Goal: Information Seeking & Learning: Learn about a topic

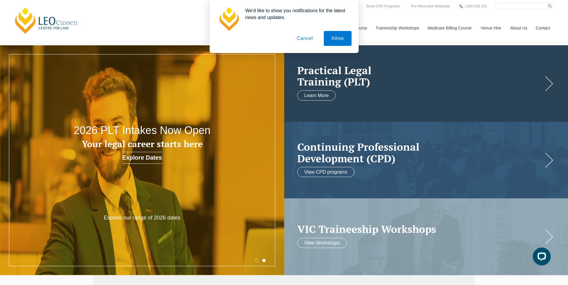
drag, startPoint x: 340, startPoint y: 36, endPoint x: 357, endPoint y: 55, distance: 25.4
click at [340, 37] on button "Allow" at bounding box center [337, 38] width 27 height 15
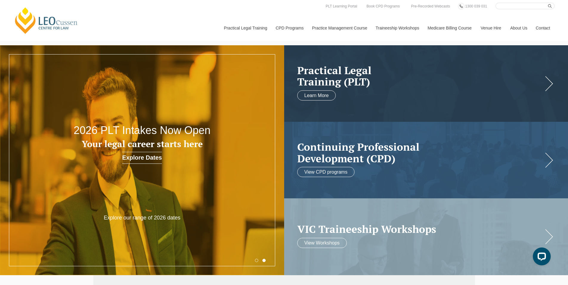
click at [133, 145] on h3 "Your legal career starts here" at bounding box center [142, 144] width 171 height 10
click at [400, 90] on link at bounding box center [426, 83] width 284 height 77
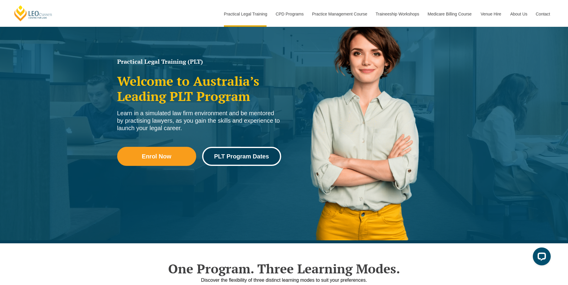
click at [261, 159] on span "PLT Program Dates" at bounding box center [241, 157] width 55 height 6
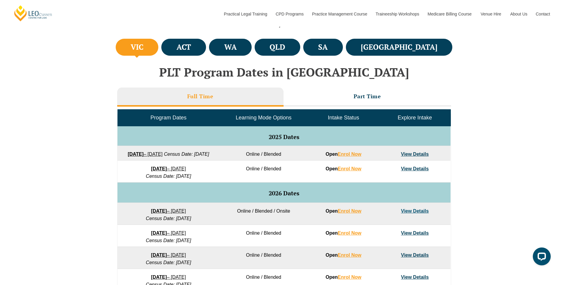
scroll to position [209, 0]
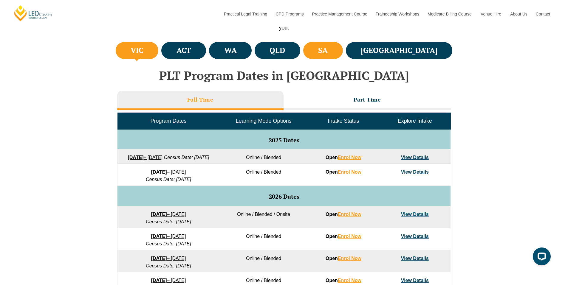
click at [328, 52] on h4 "SA" at bounding box center [323, 51] width 10 height 10
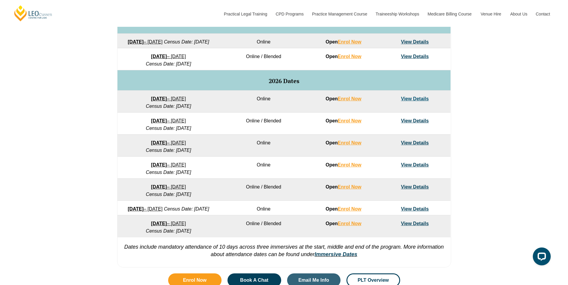
scroll to position [328, 0]
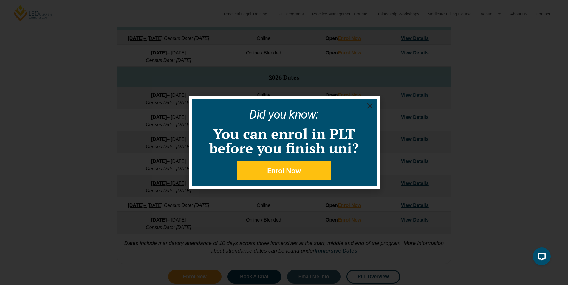
click at [369, 107] on use "Close" at bounding box center [369, 105] width 5 height 5
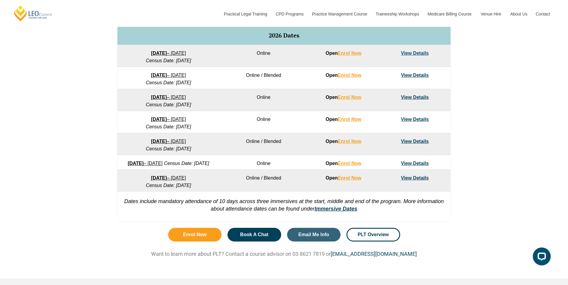
scroll to position [385, 0]
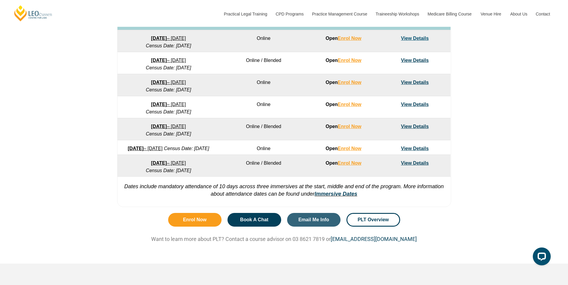
click at [418, 129] on link "View Details" at bounding box center [415, 126] width 28 height 5
click at [427, 129] on link "View Details" at bounding box center [415, 126] width 28 height 5
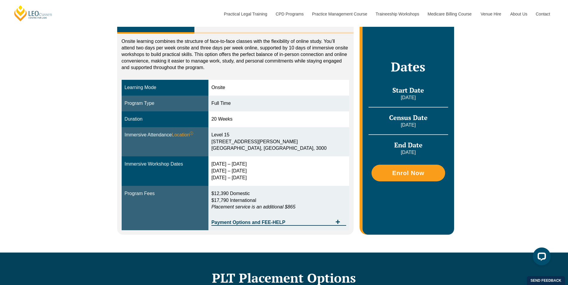
scroll to position [89, 0]
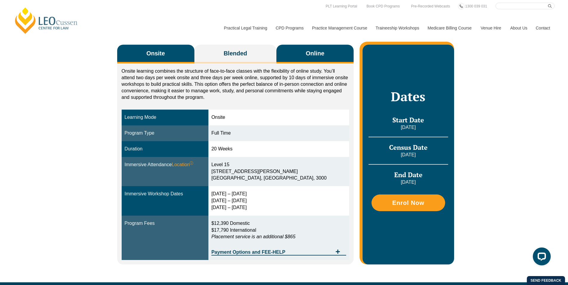
click at [325, 56] on button "Online" at bounding box center [314, 54] width 77 height 19
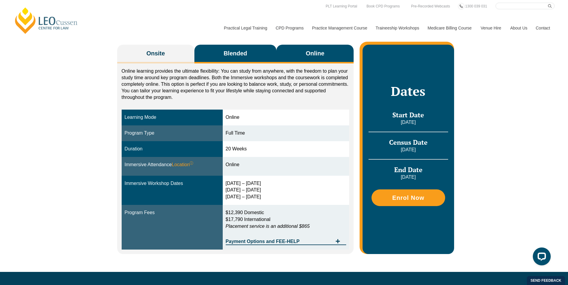
click at [236, 57] on span "Blended" at bounding box center [236, 53] width 24 height 8
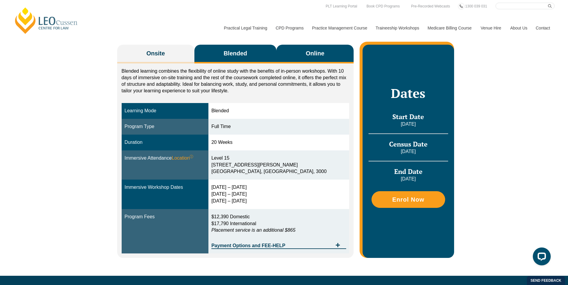
click at [326, 53] on button "Online" at bounding box center [314, 54] width 77 height 19
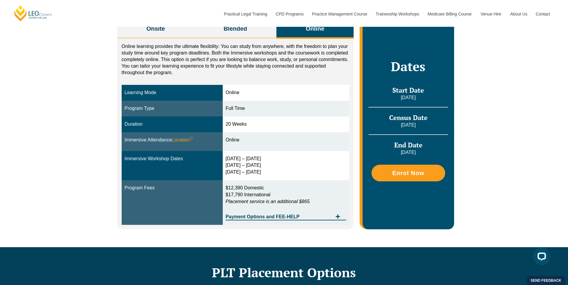
scroll to position [119, 0]
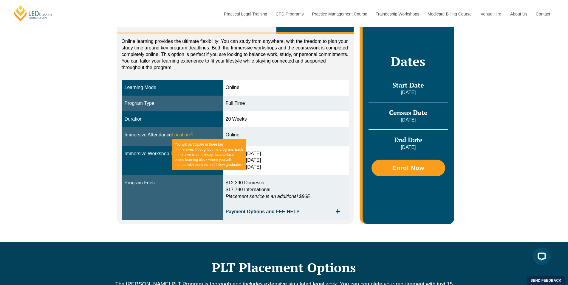
click at [193, 134] on sup "ⓘ" at bounding box center [192, 133] width 4 height 4
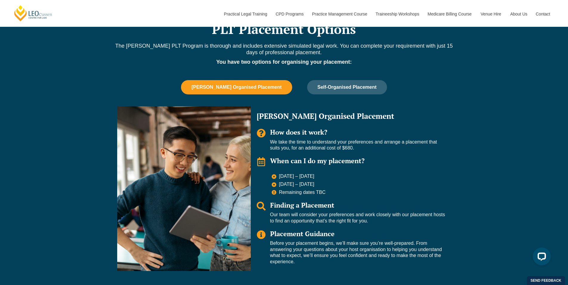
scroll to position [388, 0]
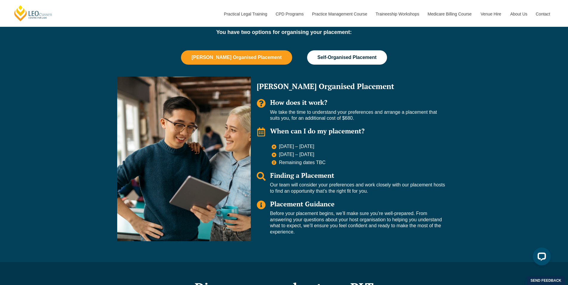
click at [343, 60] on span "Self-Organised Placement" at bounding box center [347, 57] width 59 height 5
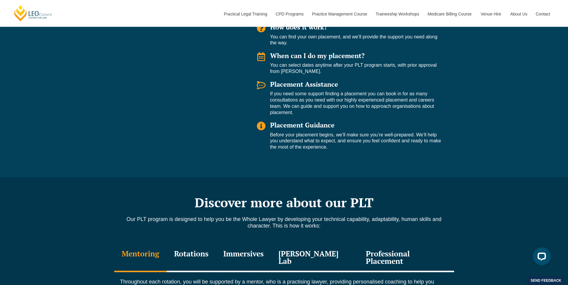
scroll to position [358, 0]
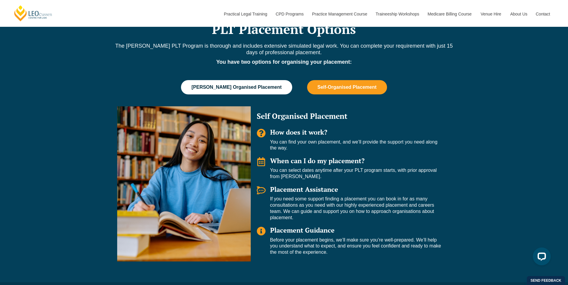
click at [271, 89] on span "[PERSON_NAME] Organised Placement" at bounding box center [236, 87] width 90 height 5
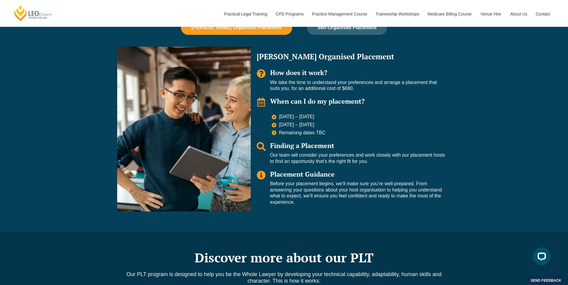
scroll to position [537, 0]
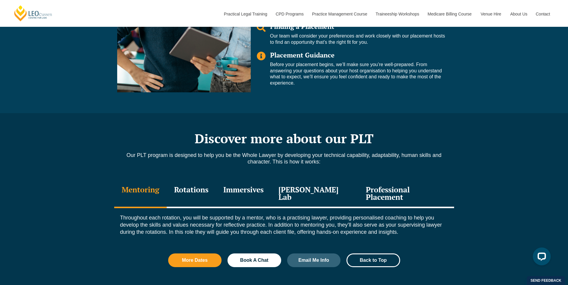
click at [419, 198] on div "Professional Placement" at bounding box center [405, 194] width 95 height 28
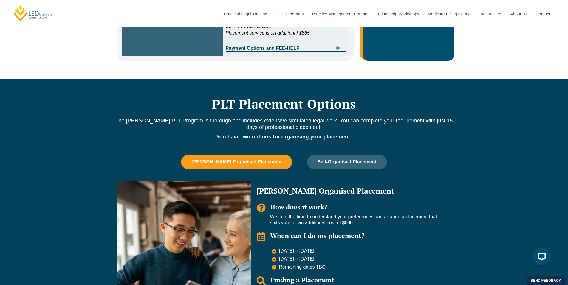
scroll to position [268, 0]
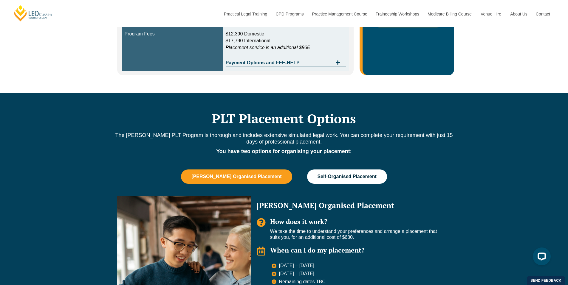
click at [370, 174] on button "Self-Organised Placement" at bounding box center [347, 177] width 80 height 14
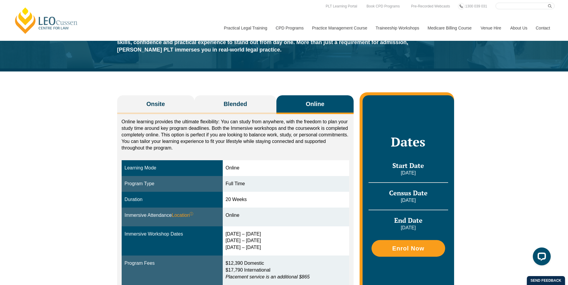
scroll to position [0, 0]
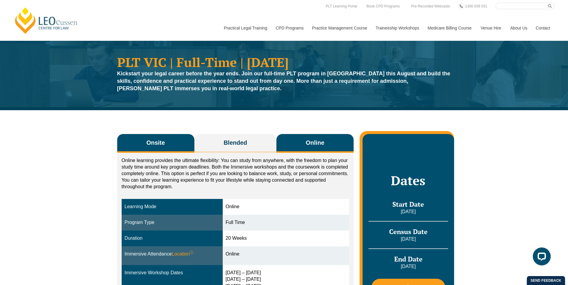
click at [168, 142] on button "Onsite" at bounding box center [155, 143] width 77 height 19
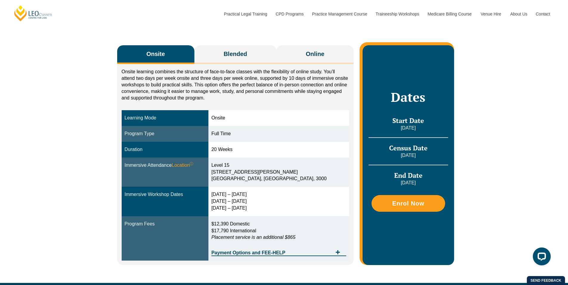
scroll to position [89, 0]
